Goal: Task Accomplishment & Management: Manage account settings

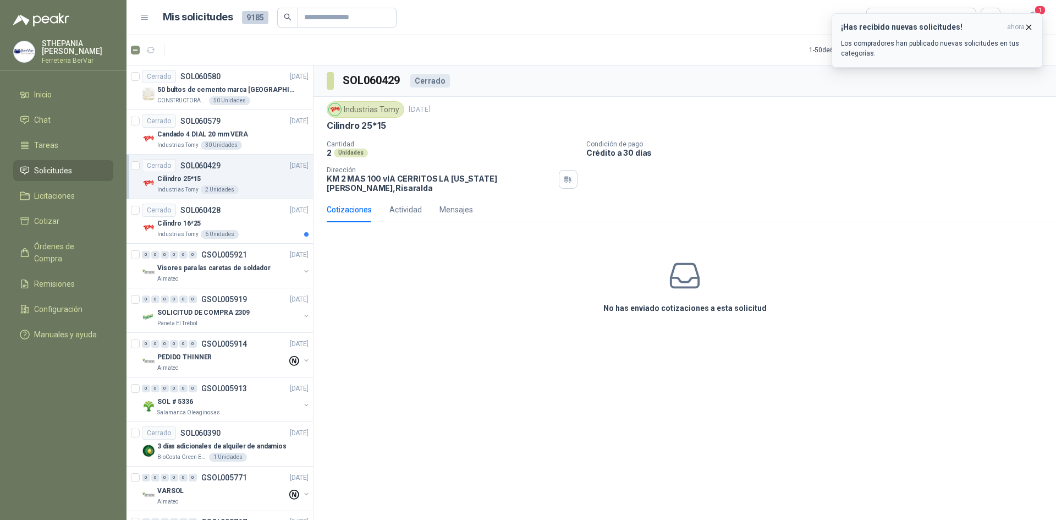
click at [866, 27] on h3 "¡Has recibido nuevas solicitudes!" at bounding box center [922, 27] width 162 height 9
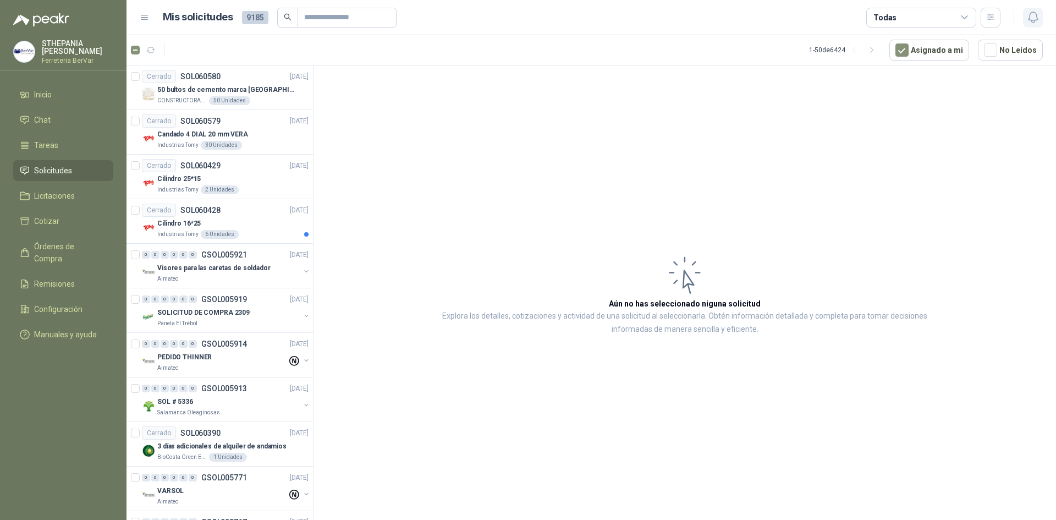
click at [1026, 18] on icon "button" at bounding box center [1033, 17] width 14 height 14
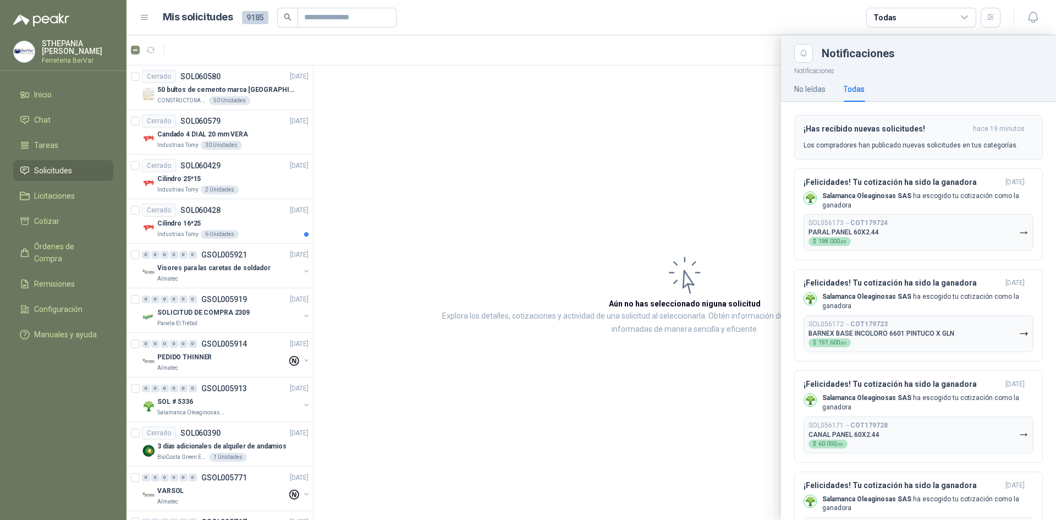
click at [909, 130] on h3 "¡Has recibido nuevas solicitudes!" at bounding box center [885, 128] width 165 height 9
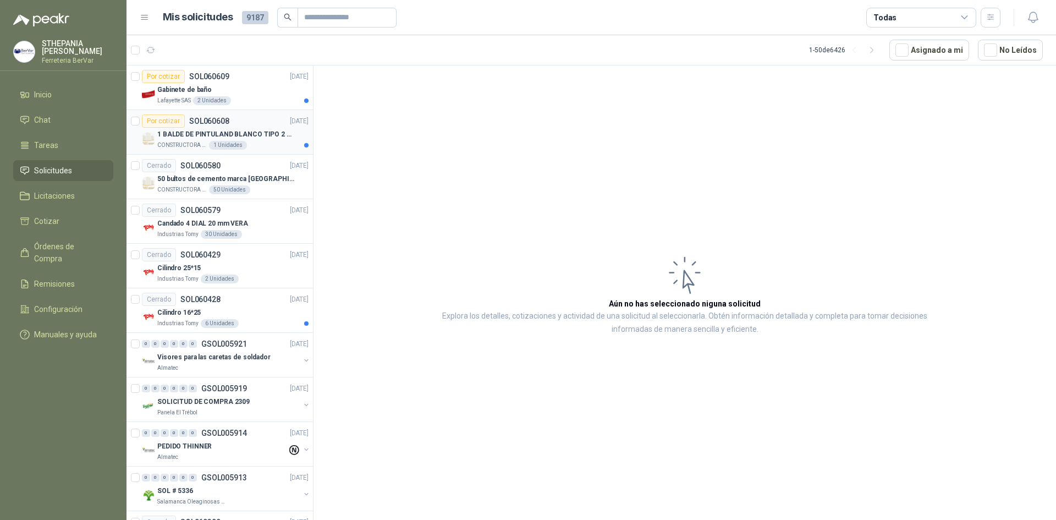
click at [174, 139] on p "1 BALDE DE PINTULAND BLANCO TIPO 2 DE 2.5 GLS" at bounding box center [225, 134] width 137 height 10
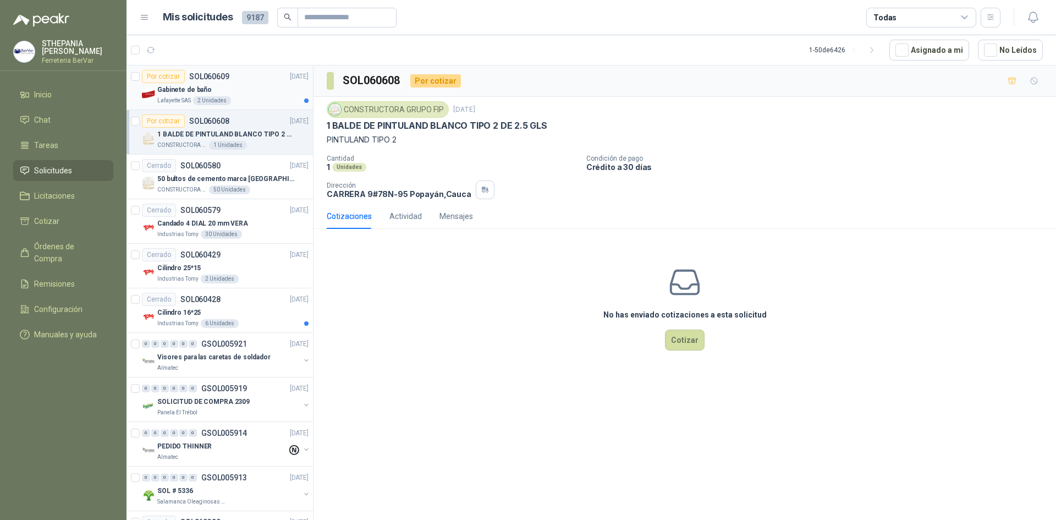
click at [205, 100] on div "2 Unidades" at bounding box center [212, 100] width 38 height 9
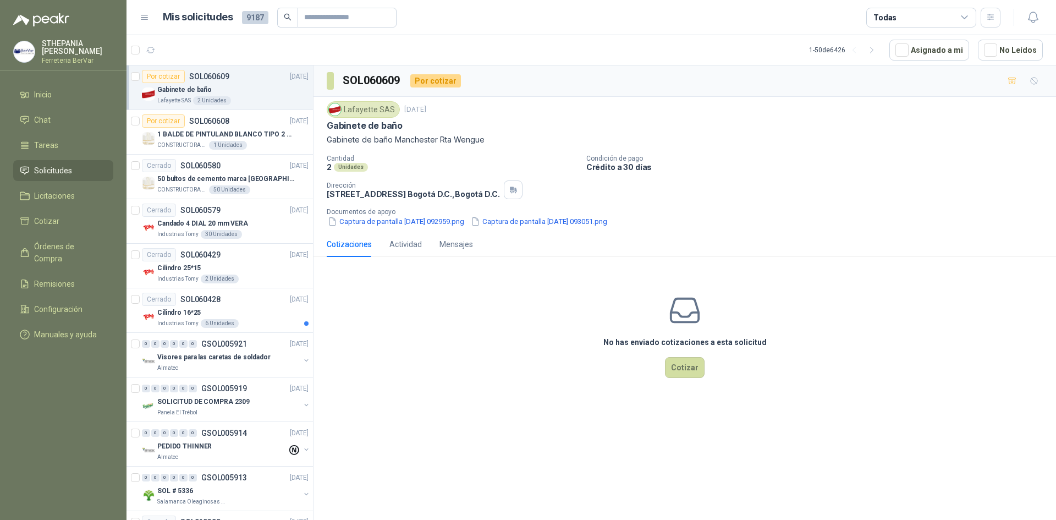
click at [134, 55] on div at bounding box center [145, 50] width 29 height 18
click at [197, 48] on icon "button" at bounding box center [199, 50] width 7 height 7
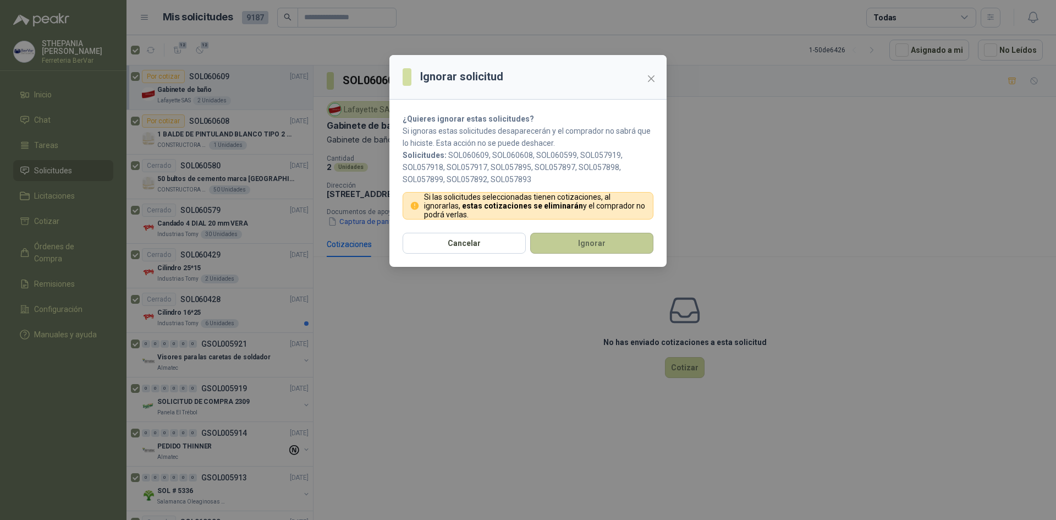
click at [561, 254] on button "Ignorar" at bounding box center [591, 243] width 123 height 21
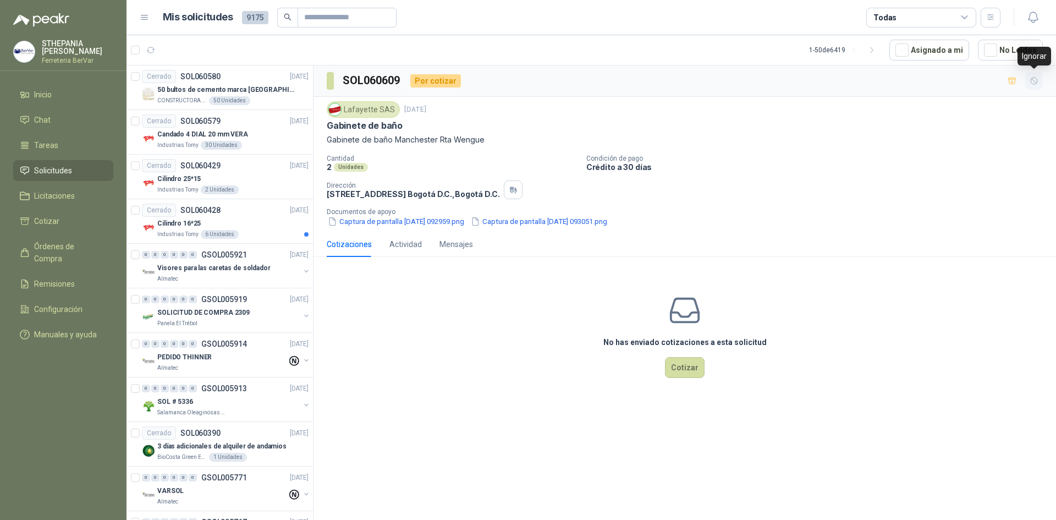
click at [1030, 81] on icon "button" at bounding box center [1033, 80] width 9 height 9
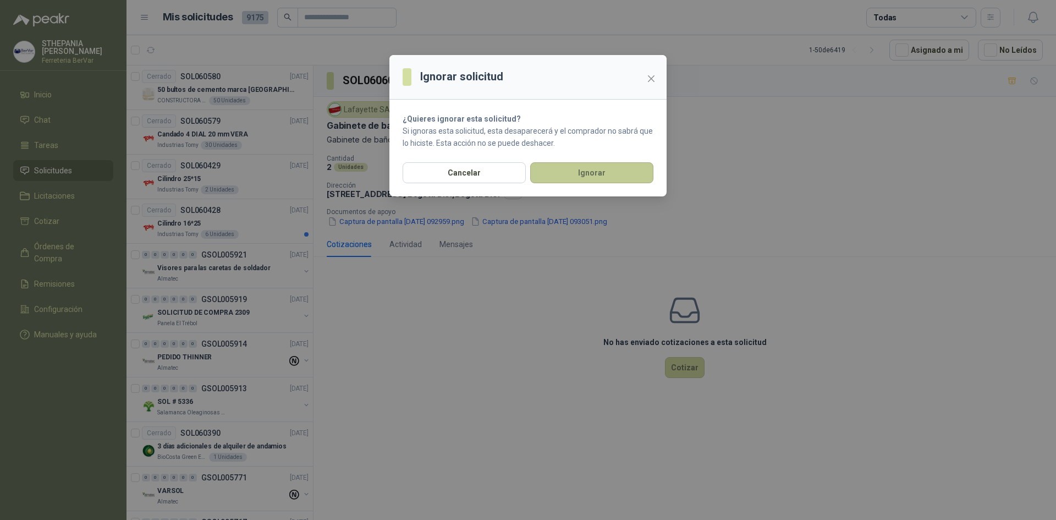
click at [646, 167] on button "Ignorar" at bounding box center [591, 172] width 123 height 21
